Goal: Task Accomplishment & Management: Manage account settings

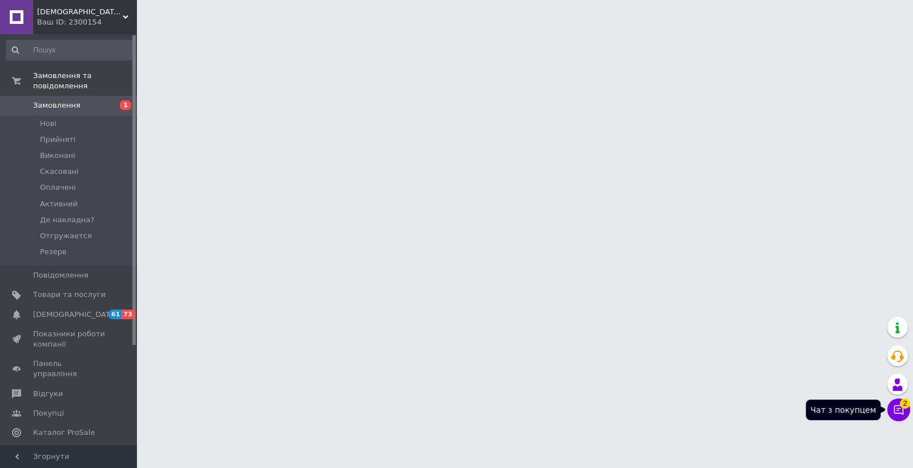
click at [896, 408] on button "Чат з покупцем 2" at bounding box center [898, 410] width 23 height 23
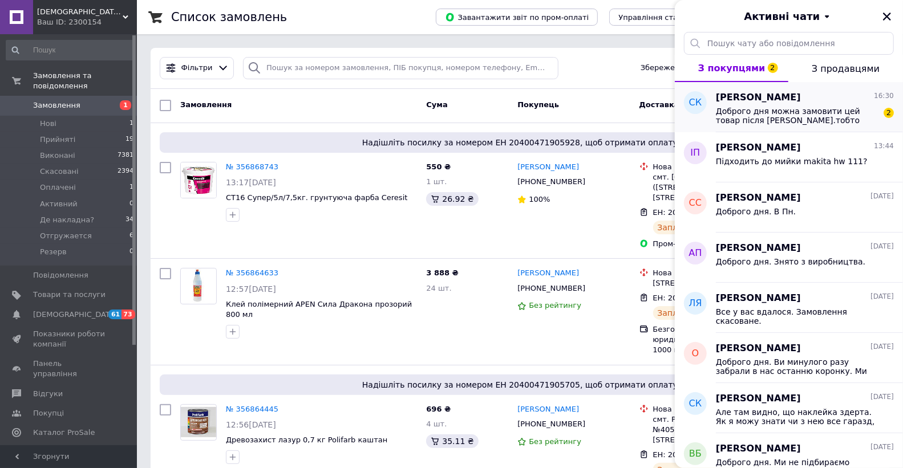
click at [798, 110] on span "Доброго дня можна замовити цей товар після платою.тобто оплатою при отриманні" at bounding box center [797, 116] width 162 height 18
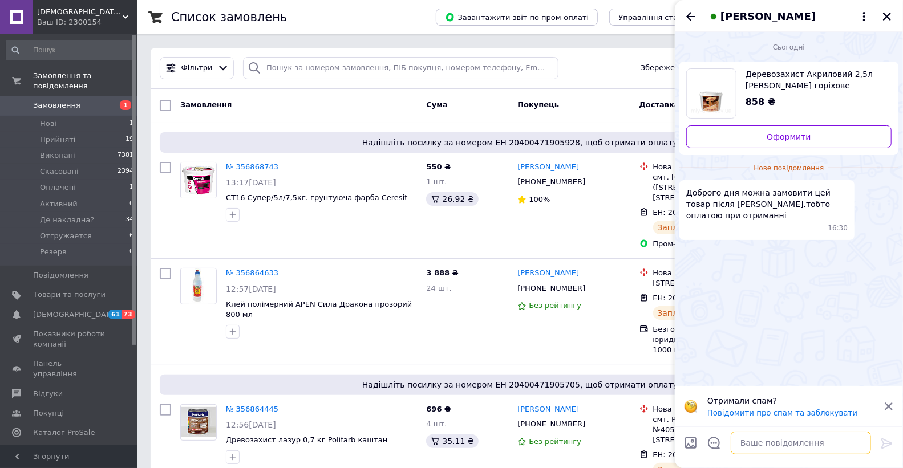
click at [808, 441] on textarea at bounding box center [801, 443] width 140 height 23
click at [591, 66] on div "Фільтри Збережені фільтри: Всі (9836)" at bounding box center [520, 68] width 730 height 22
click at [884, 16] on icon "Закрити" at bounding box center [887, 16] width 10 height 10
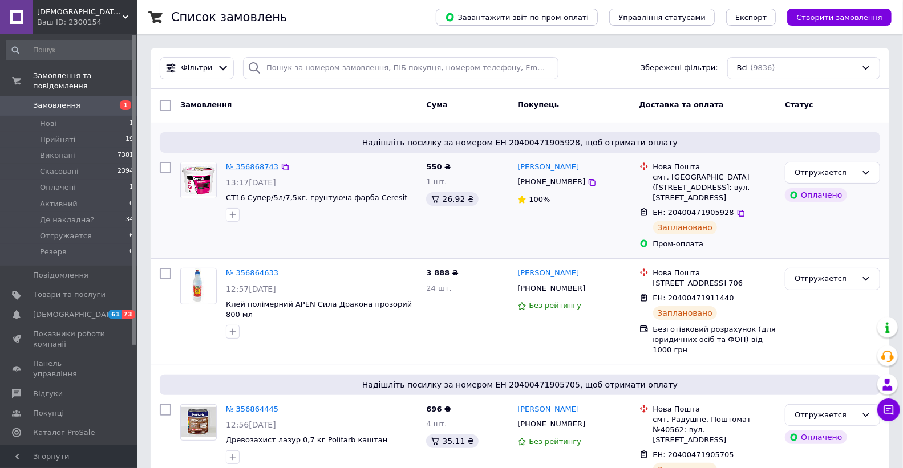
click at [243, 169] on link "№ 356868743" at bounding box center [252, 167] width 52 height 9
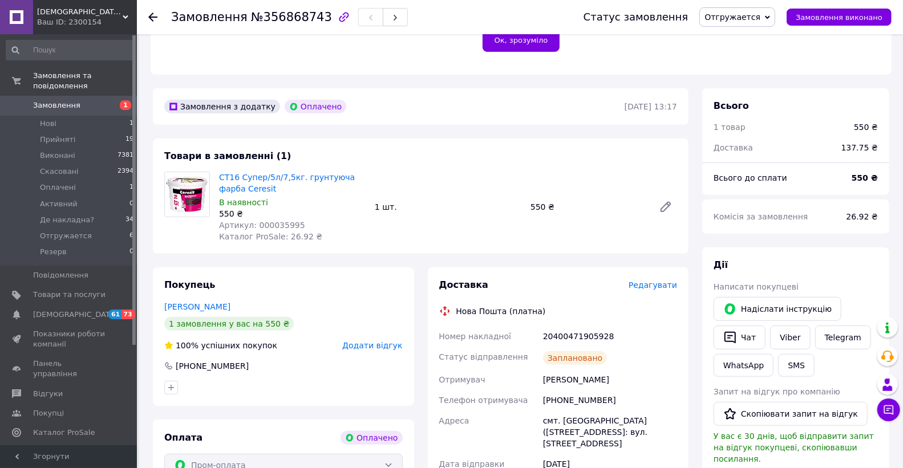
scroll to position [317, 0]
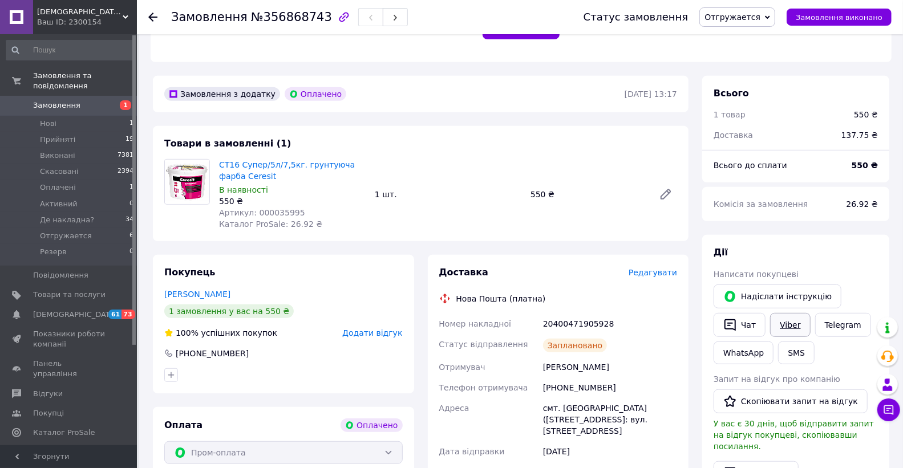
click at [781, 313] on link "Viber" at bounding box center [790, 325] width 40 height 24
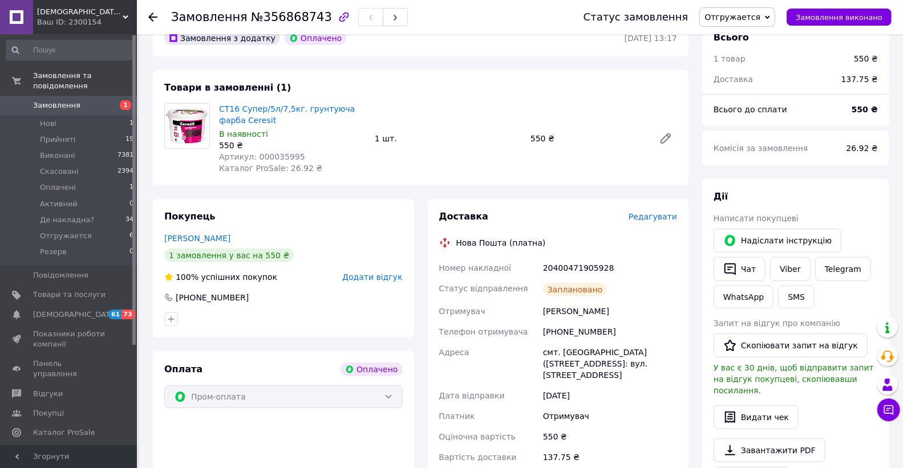
scroll to position [380, 0]
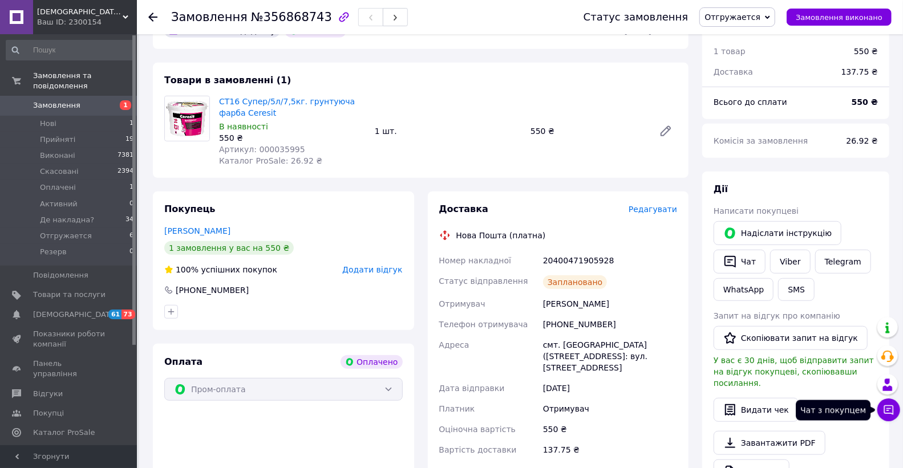
click at [888, 413] on icon at bounding box center [888, 410] width 11 height 11
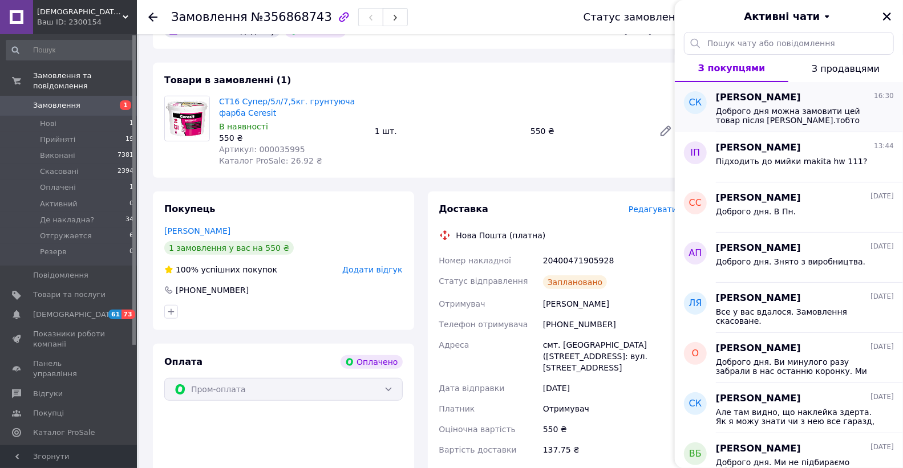
click at [783, 118] on span "Доброго дня можна замовити цей товар після платою.тобто оплатою при отриманні" at bounding box center [797, 116] width 162 height 18
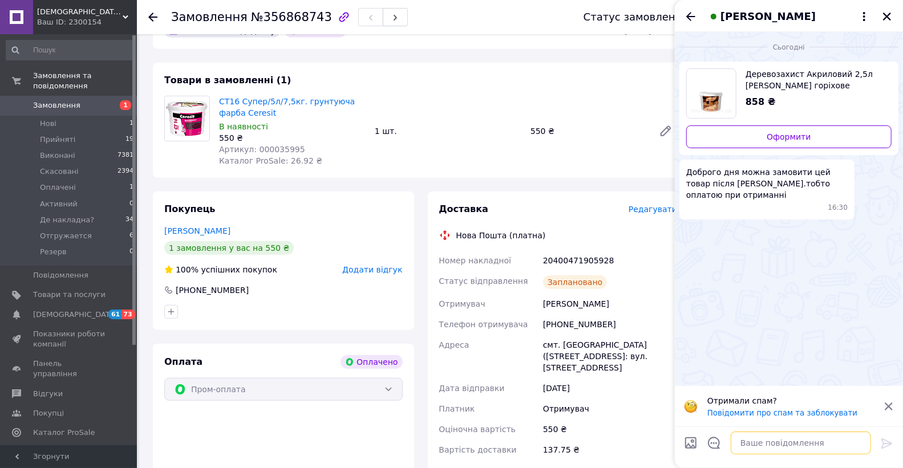
click at [806, 435] on textarea at bounding box center [801, 443] width 140 height 23
paste textarea "ВАЖЛИВА ІНФОРМАЦІЯ ЩОДО ВІДПРАВОК ІЗ ПІСЛЯПЛАТОЮ Шановні покупці! з [DATE] набу…"
type textarea "ВАЖЛИВА ІНФОРМАЦІЯ ЩОДО ВІДПРАВОК ІЗ ПІСЛЯПЛАТОЮ Шановні покупці! з [DATE] набу…"
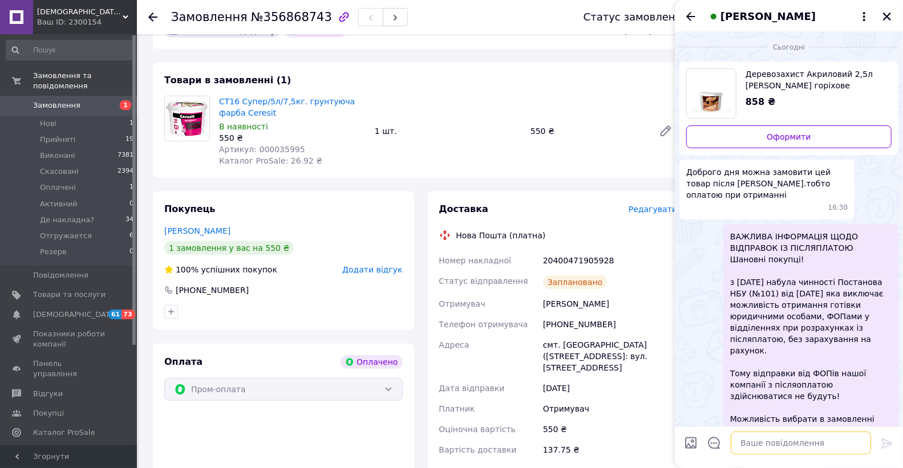
scroll to position [44, 0]
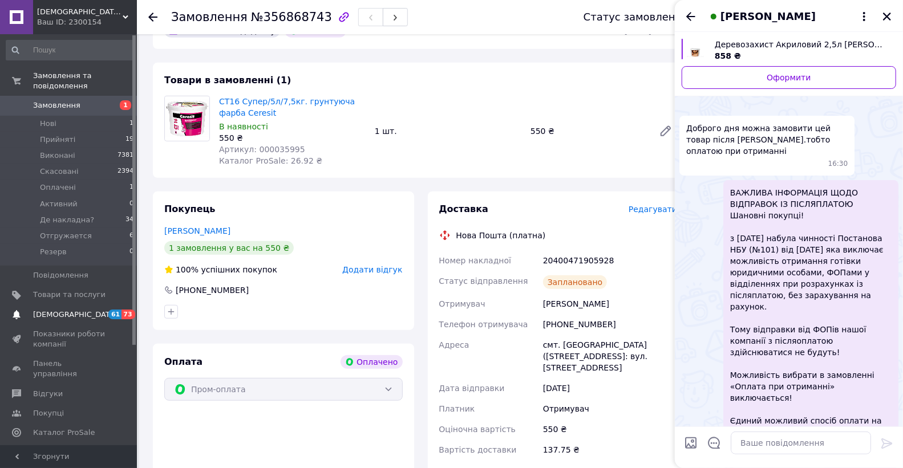
click at [55, 310] on span "[DEMOGRAPHIC_DATA]" at bounding box center [75, 315] width 84 height 10
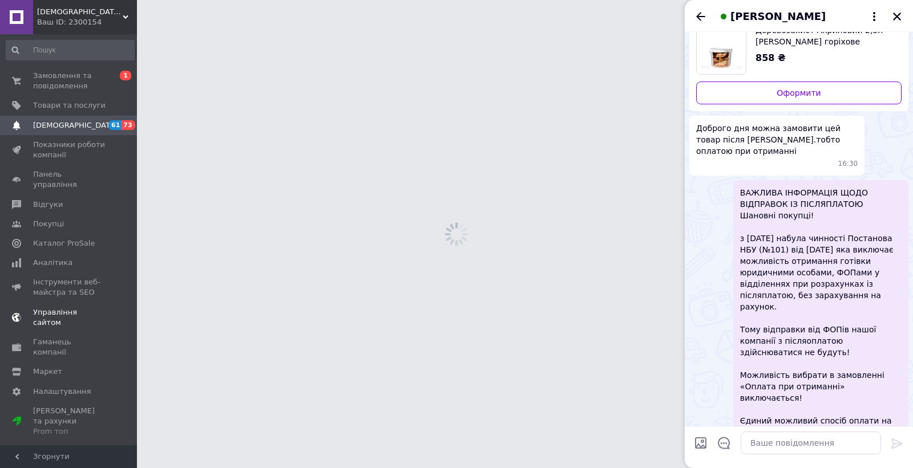
scroll to position [15, 0]
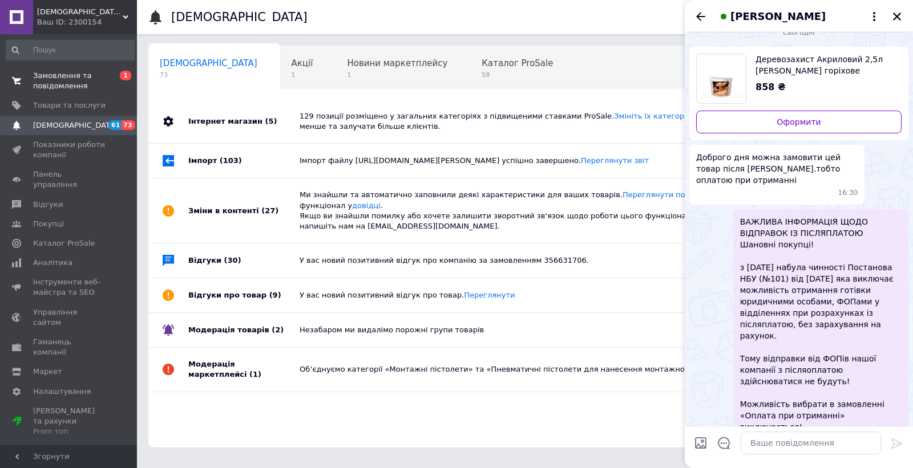
click at [50, 75] on span "Замовлення та повідомлення" at bounding box center [69, 81] width 72 height 21
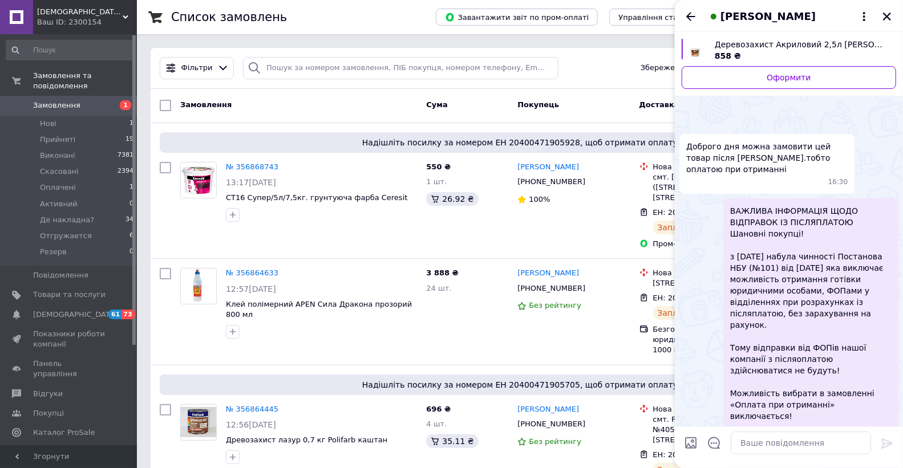
scroll to position [44, 0]
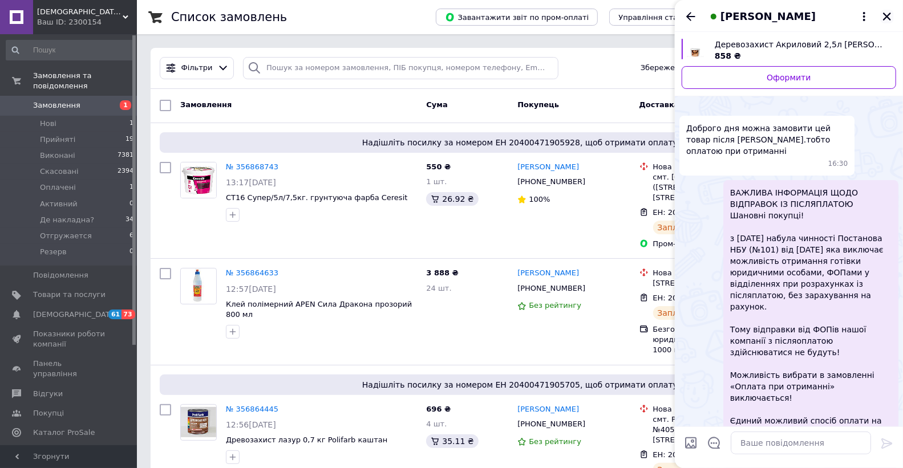
click at [882, 14] on icon "Закрити" at bounding box center [887, 16] width 10 height 10
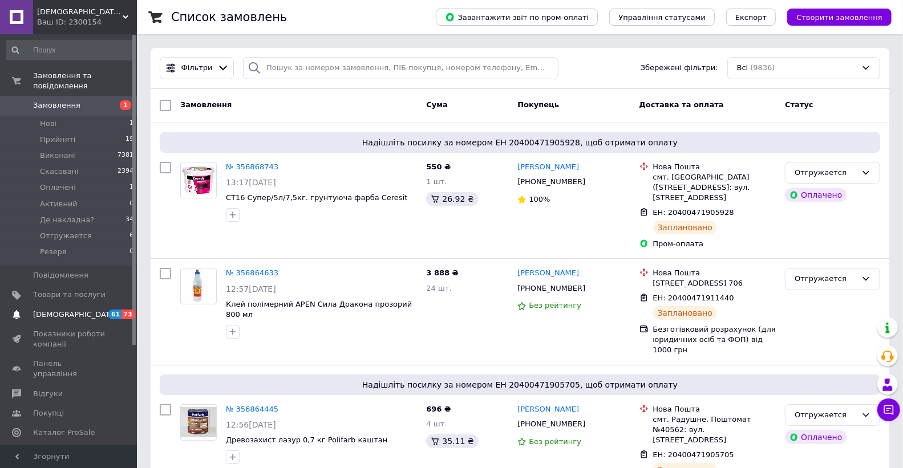
click at [57, 310] on span "[DEMOGRAPHIC_DATA]" at bounding box center [75, 315] width 84 height 10
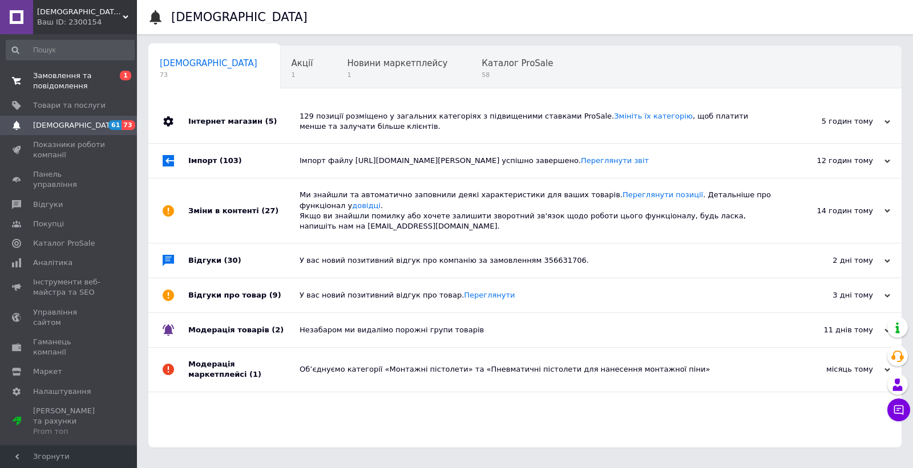
click at [58, 86] on span "Замовлення та повідомлення" at bounding box center [69, 81] width 72 height 21
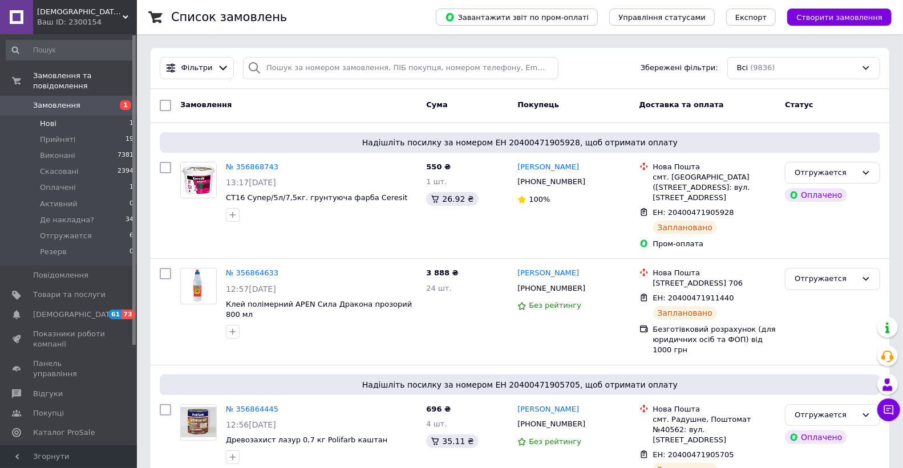
click at [47, 119] on span "Нові" at bounding box center [48, 124] width 17 height 10
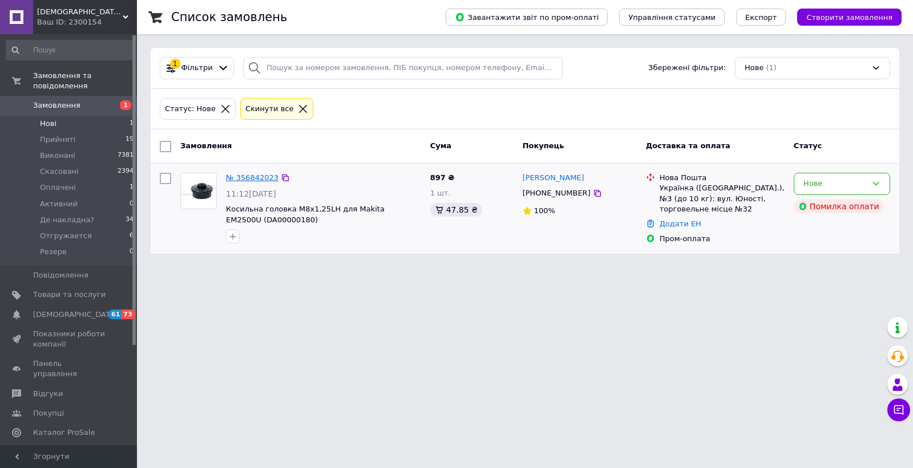
click at [257, 175] on link "№ 356842023" at bounding box center [252, 177] width 52 height 9
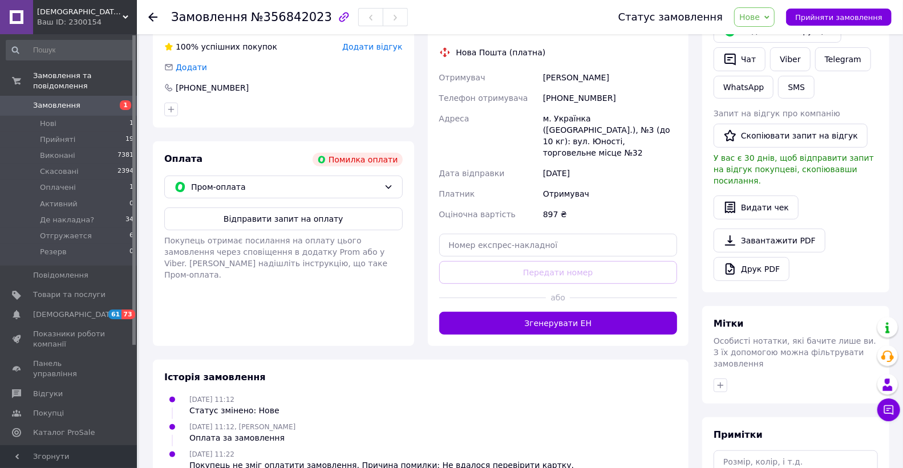
scroll to position [97, 0]
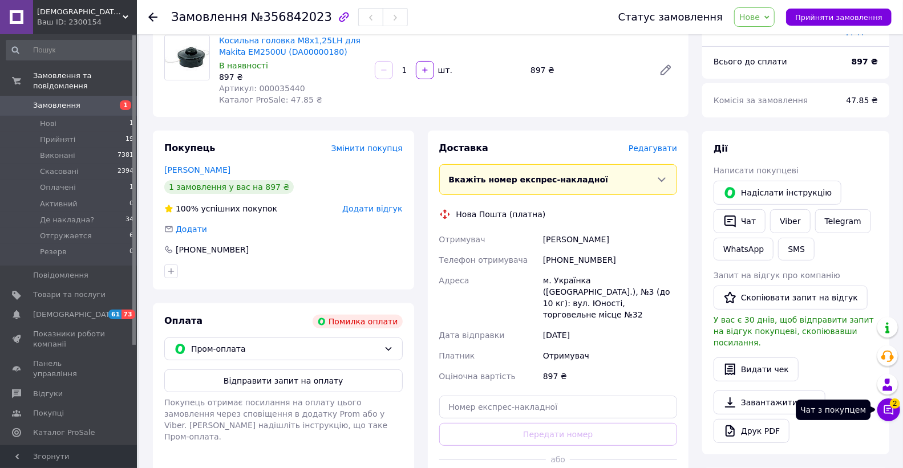
click at [888, 412] on icon at bounding box center [888, 410] width 11 height 11
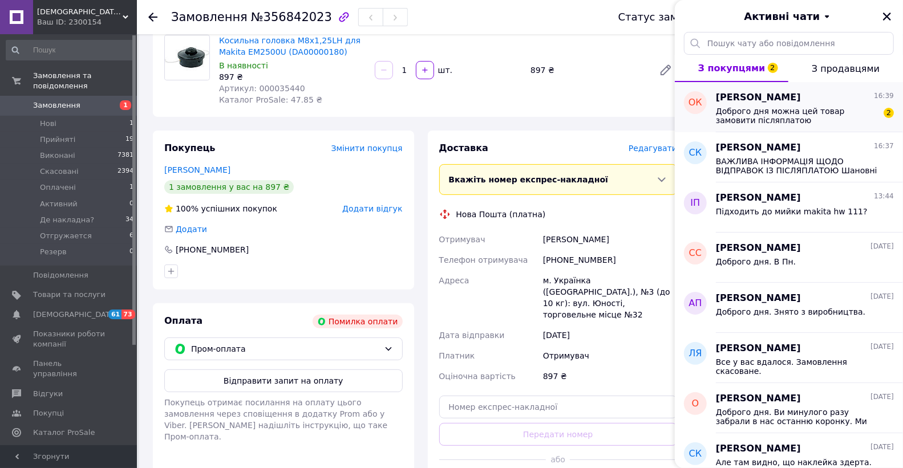
click at [795, 127] on div "Олександр Крикун 16:39 Доброго дня можна цей товар замовити післяплатою 2" at bounding box center [809, 107] width 187 height 50
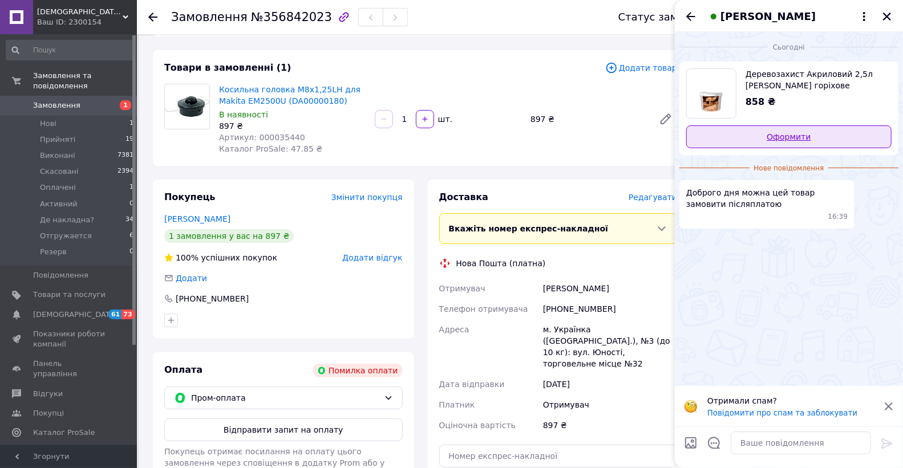
scroll to position [0, 0]
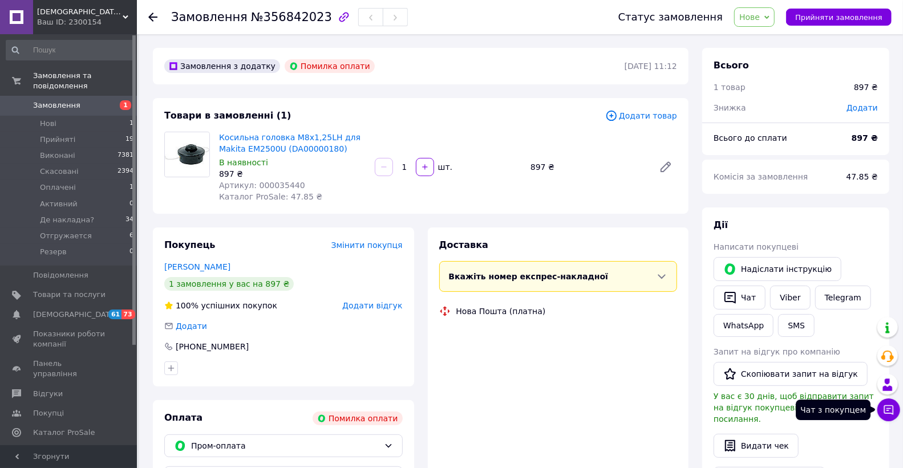
click at [886, 411] on icon at bounding box center [888, 410] width 11 height 11
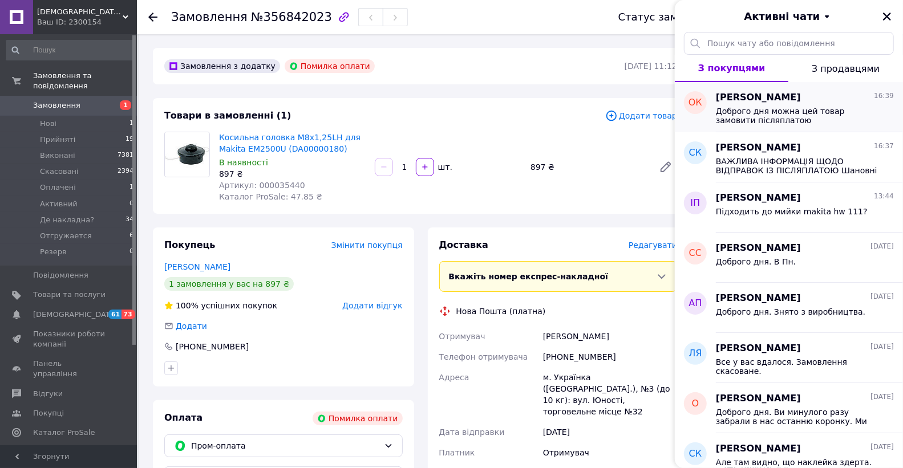
click at [765, 115] on span "Доброго дня можна цей товар замовити післяплатою" at bounding box center [797, 116] width 162 height 18
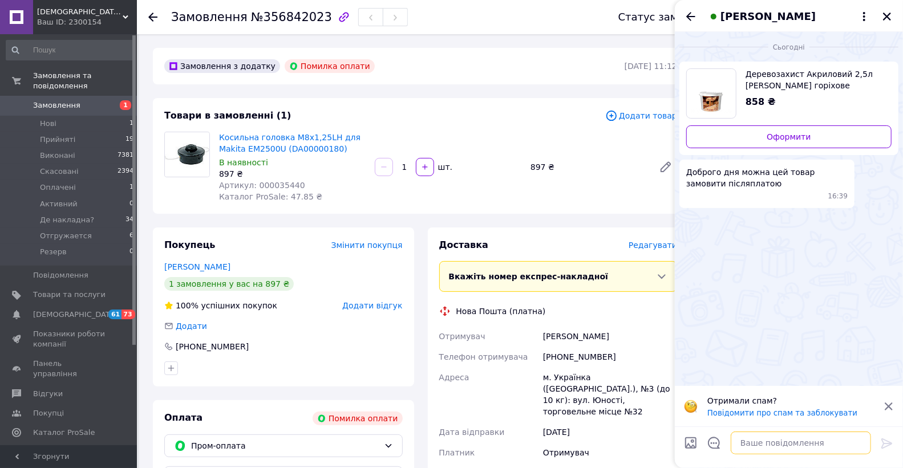
click at [791, 443] on textarea at bounding box center [801, 443] width 140 height 23
paste textarea "ВАЖЛИВА ІНФОРМАЦІЯ ЩОДО ВІДПРАВОК ІЗ ПІСЛЯПЛАТОЮ Шановні покупці! з [DATE] набу…"
type textarea "ВАЖЛИВА ІНФОРМАЦІЯ ЩОДО ВІДПРАВОК ІЗ ПІСЛЯПЛАТОЮ Шановні покупці! з [DATE] набу…"
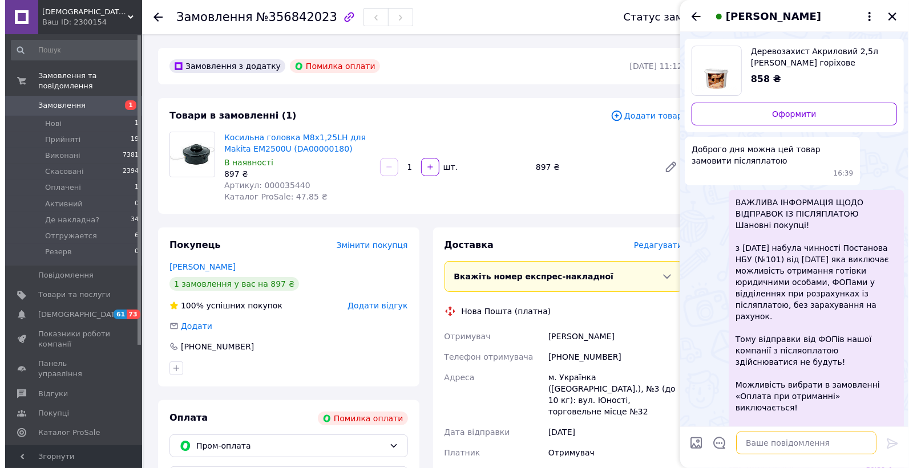
scroll to position [25, 0]
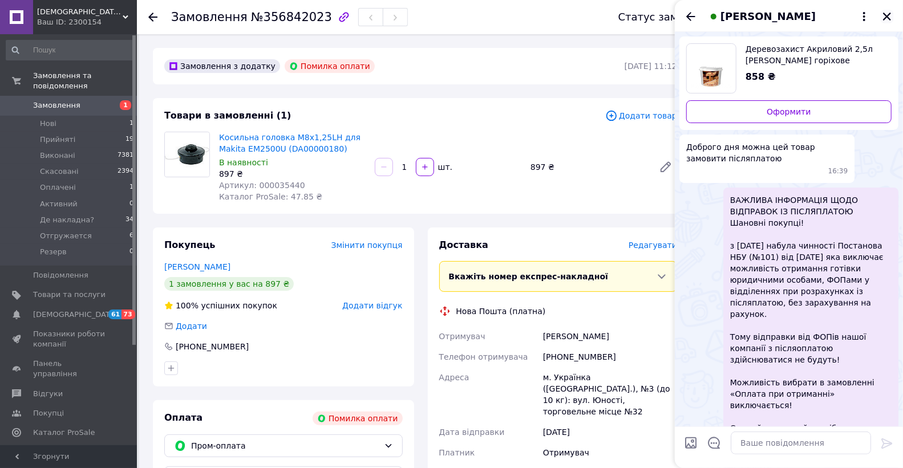
click at [885, 19] on icon "Закрити" at bounding box center [887, 17] width 8 height 8
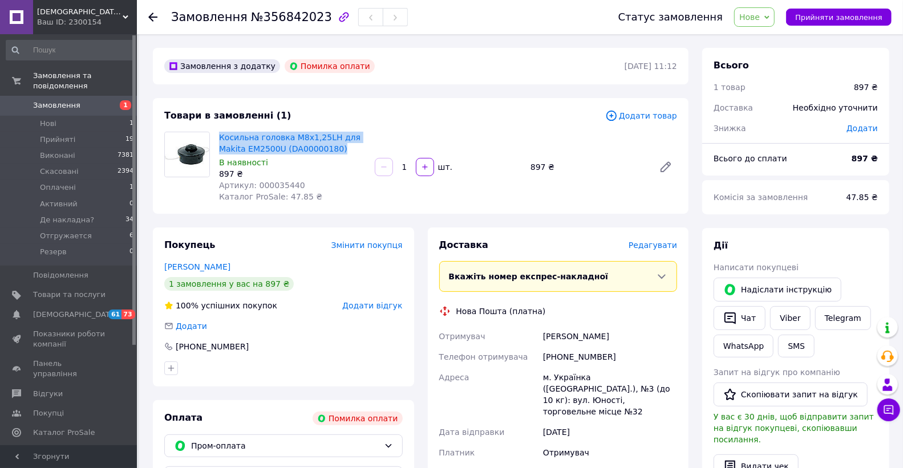
drag, startPoint x: 337, startPoint y: 151, endPoint x: 215, endPoint y: 135, distance: 123.7
click at [215, 135] on div "Косильна головка М8х1,25LH для Makita EM2500U (DA00000180) В наявності 897 ₴ Ар…" at bounding box center [293, 167] width 156 height 75
copy link "Косильна головка М8х1,25LH для Makita EM2500U (DA00000180)"
click at [653, 248] on span "Редагувати" at bounding box center [653, 245] width 49 height 9
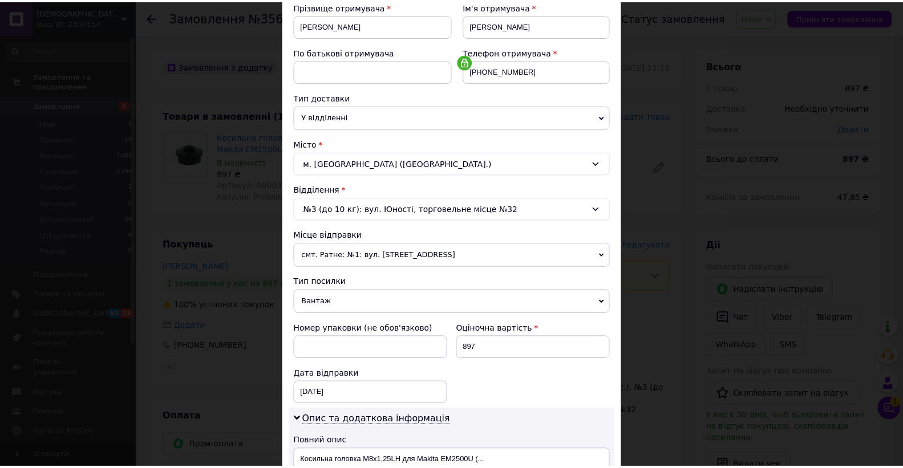
scroll to position [127, 0]
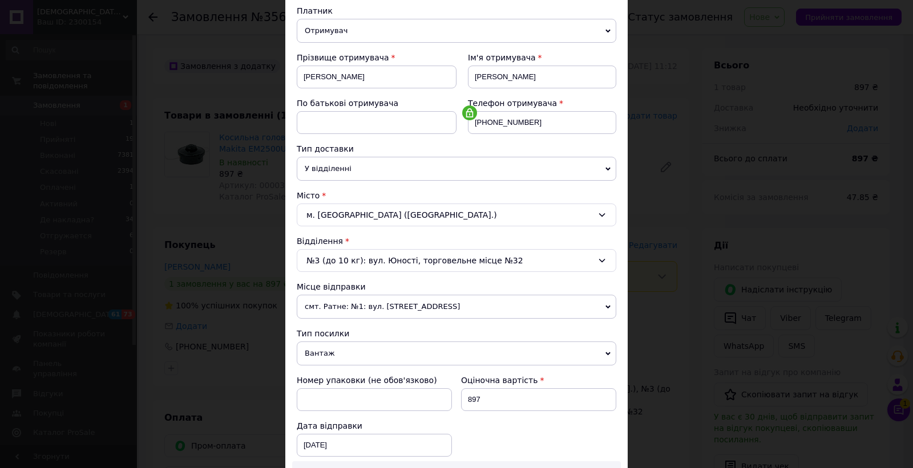
click at [637, 128] on div "× Редагування доставки Спосіб доставки Нова Пошта (платна) Платник Отримувач Ві…" at bounding box center [456, 234] width 913 height 468
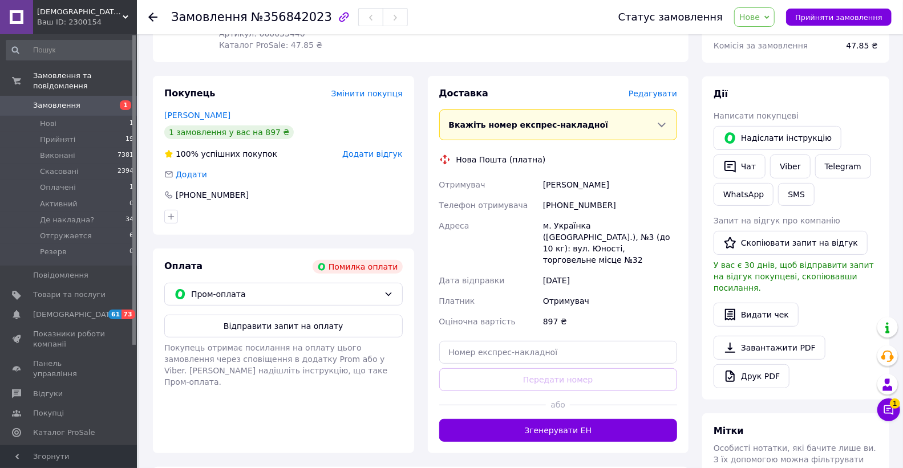
scroll to position [190, 0]
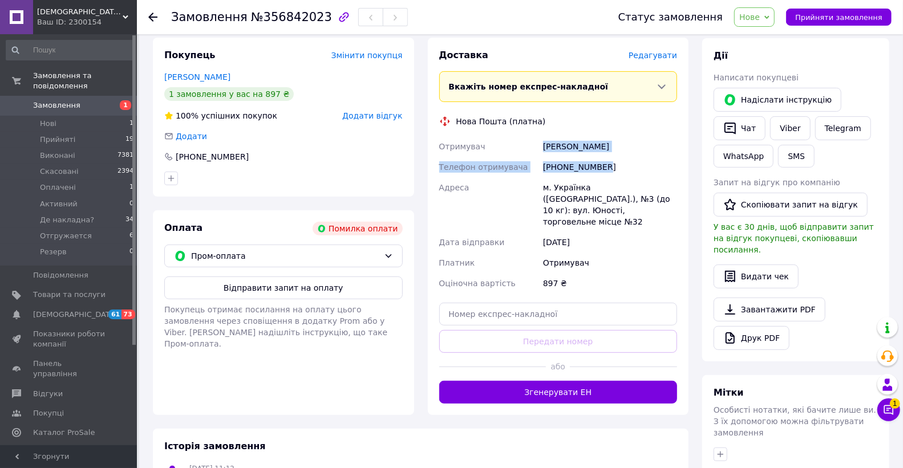
drag, startPoint x: 612, startPoint y: 168, endPoint x: 539, endPoint y: 145, distance: 76.5
click at [539, 145] on div "Отримувач [PERSON_NAME] Телефон отримувача [PHONE_NUMBER] Адреса [PERSON_NAME].…" at bounding box center [558, 214] width 243 height 157
copy div "Отримувач [PERSON_NAME] Телефон отримувача [PHONE_NUMBER]"
click at [575, 187] on div "м. Українка ([GEOGRAPHIC_DATA].), №3 (до 10 кг): вул. Юності, торговельне місце…" at bounding box center [610, 204] width 139 height 55
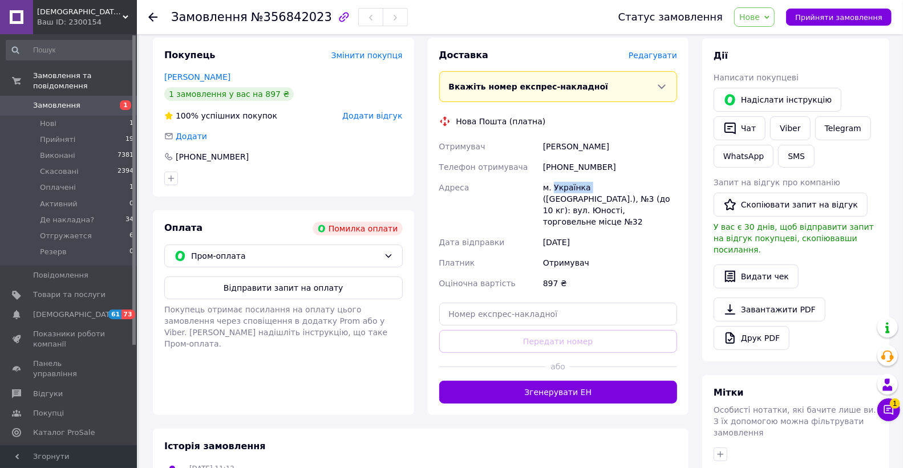
copy div "Українка"
click at [51, 231] on span "Отгружается" at bounding box center [66, 236] width 52 height 10
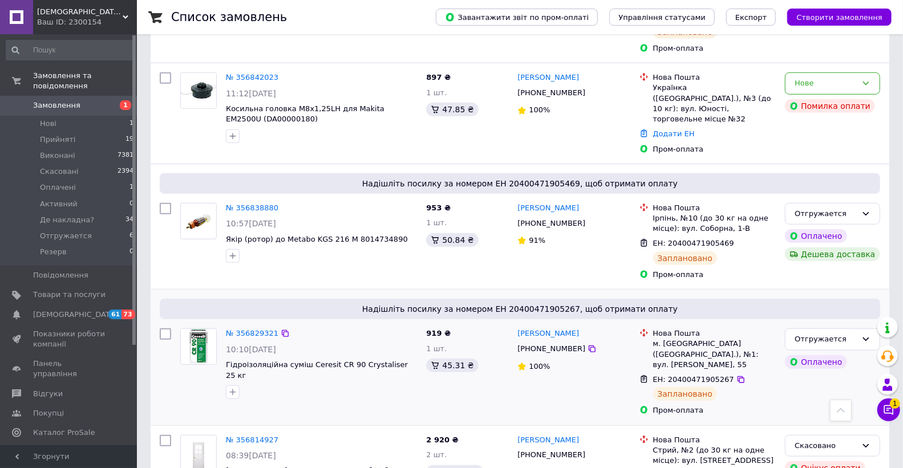
scroll to position [443, 0]
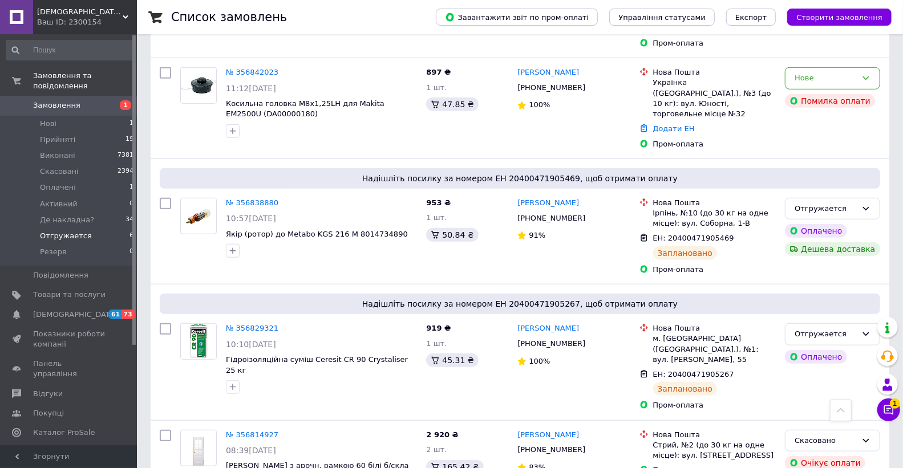
click at [78, 231] on span "Отгружается" at bounding box center [66, 236] width 52 height 10
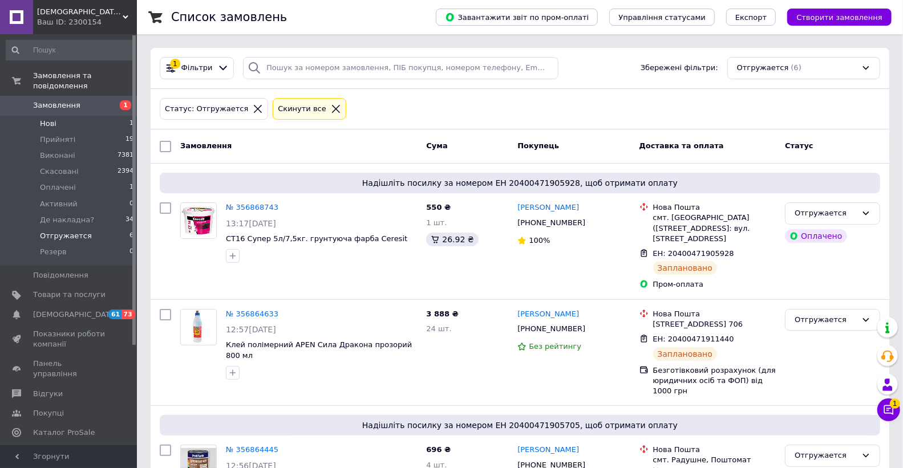
click at [43, 119] on span "Нові" at bounding box center [48, 124] width 17 height 10
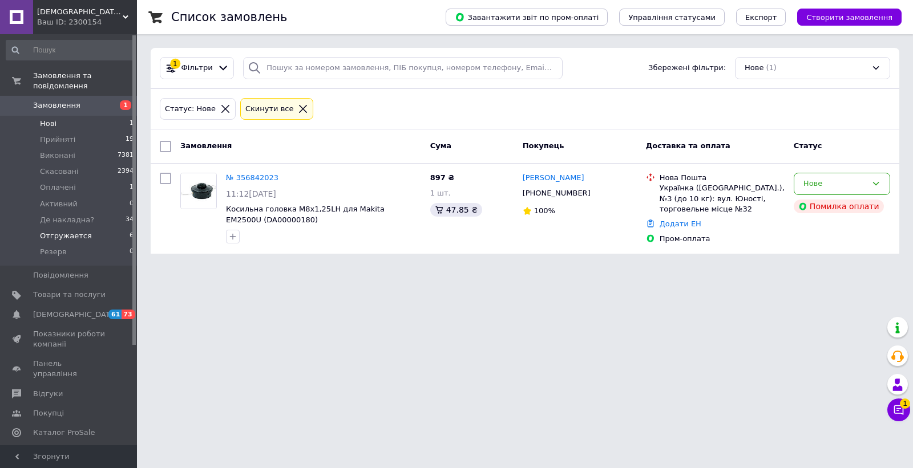
click at [60, 231] on span "Отгружается" at bounding box center [66, 236] width 52 height 10
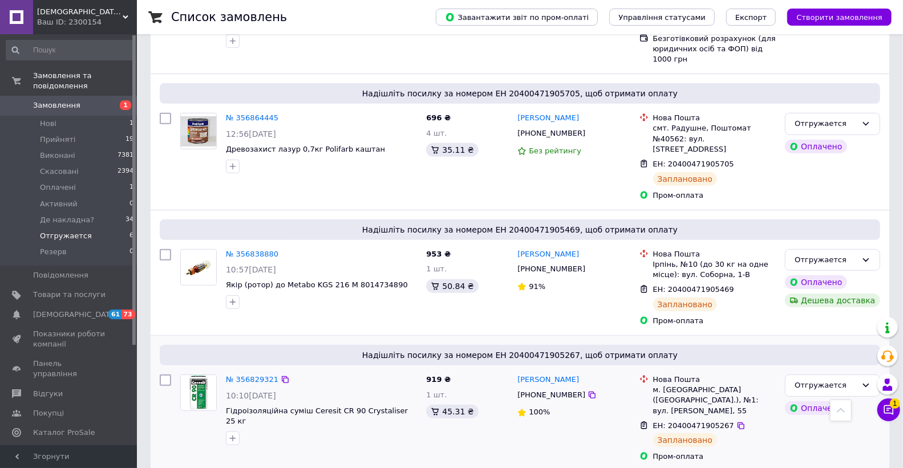
scroll to position [425, 0]
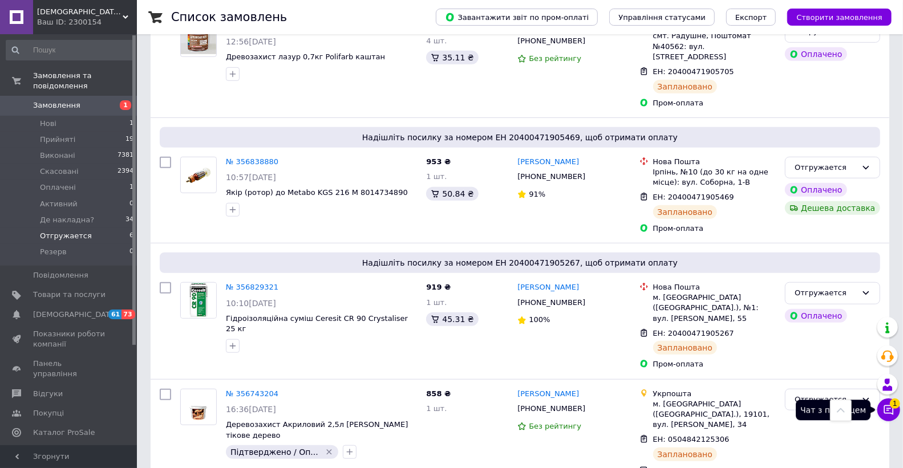
click at [894, 408] on span "1" at bounding box center [895, 404] width 10 height 10
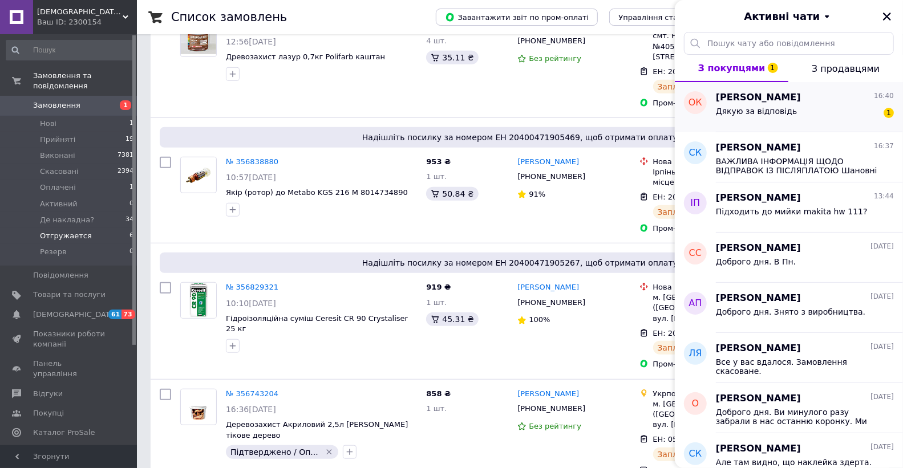
click at [795, 120] on div "Дякую за відповідь 1" at bounding box center [805, 113] width 178 height 18
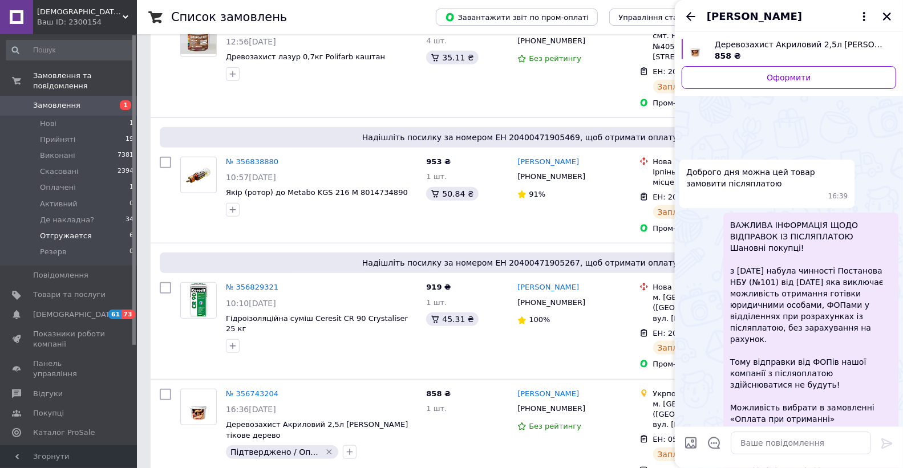
scroll to position [95, 0]
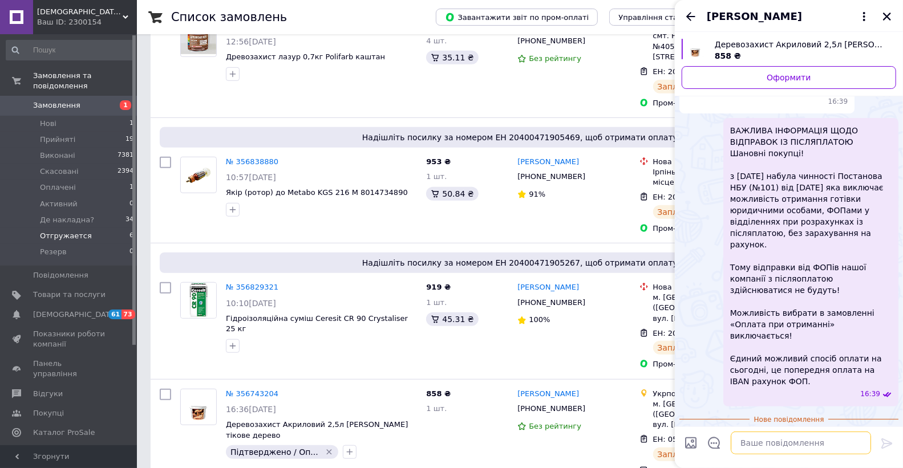
click at [781, 438] on textarea at bounding box center [801, 443] width 140 height 23
type textarea "Завжди раді!"
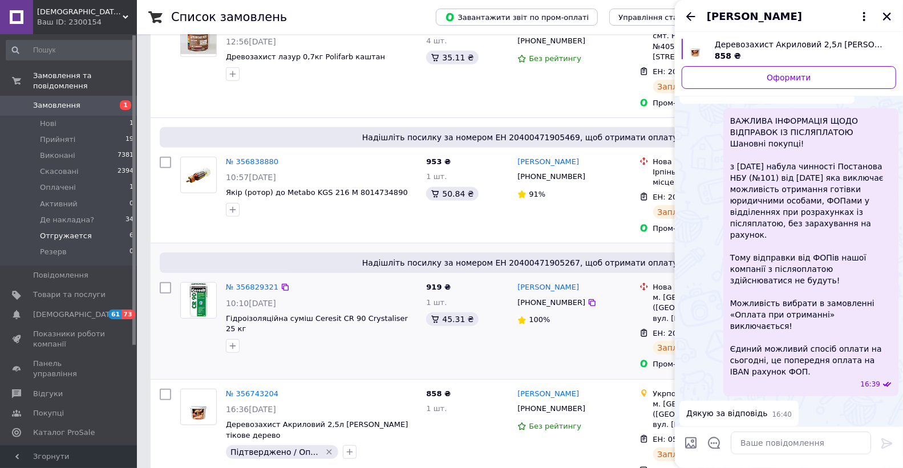
click at [609, 281] on div "[PERSON_NAME]" at bounding box center [573, 287] width 115 height 13
click at [888, 20] on icon "Закрити" at bounding box center [887, 16] width 10 height 10
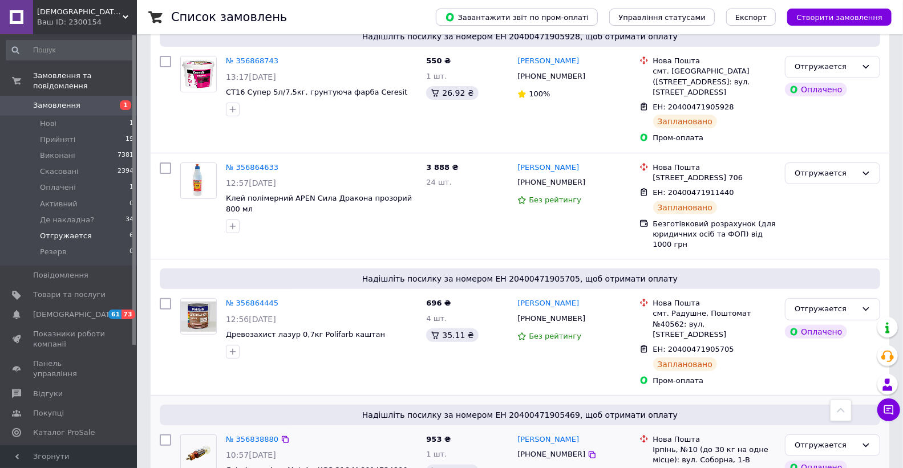
scroll to position [44, 0]
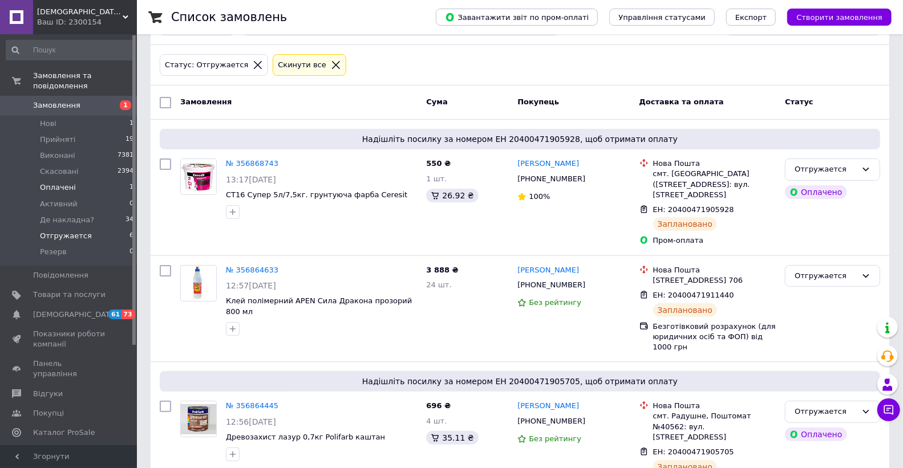
click at [70, 183] on span "Оплачені" at bounding box center [58, 188] width 36 height 10
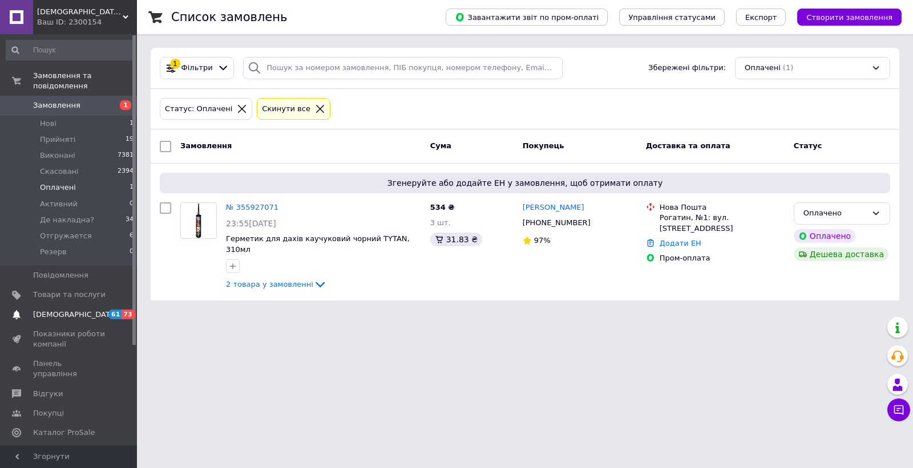
click at [55, 310] on span "[DEMOGRAPHIC_DATA]" at bounding box center [75, 315] width 84 height 10
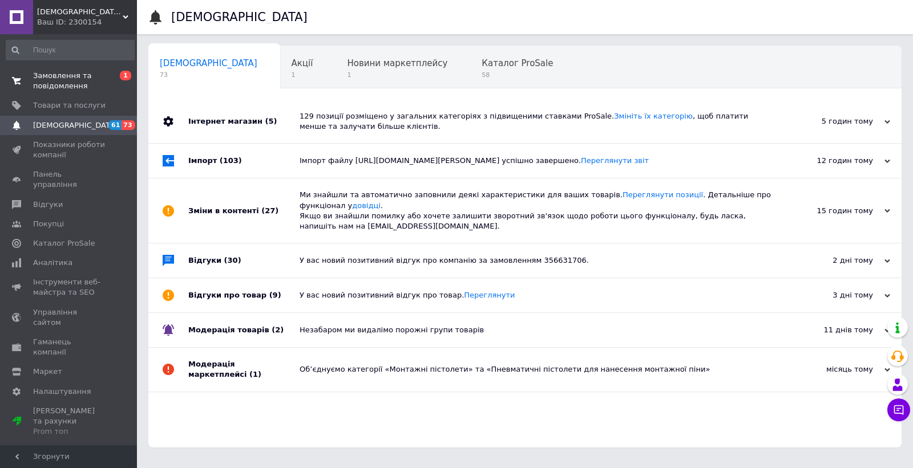
click at [53, 78] on span "Замовлення та повідомлення" at bounding box center [69, 81] width 72 height 21
